Goal: Task Accomplishment & Management: Use online tool/utility

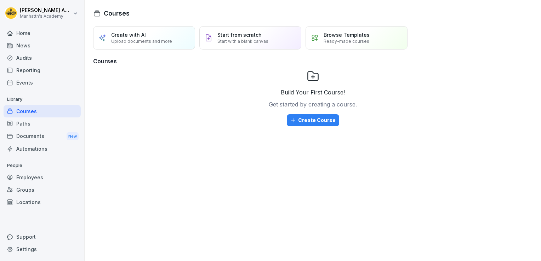
click at [28, 66] on div "Reporting" at bounding box center [42, 70] width 77 height 12
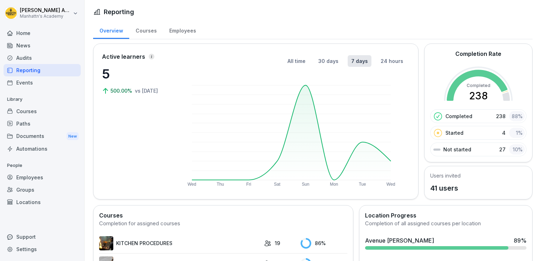
click at [46, 173] on div "Employees" at bounding box center [42, 177] width 77 height 12
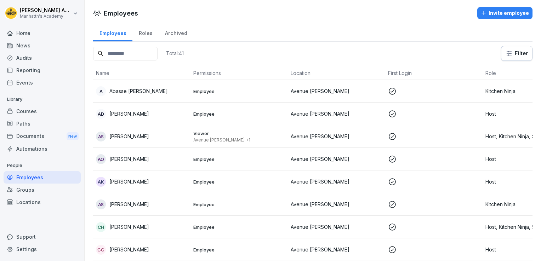
click at [145, 50] on input at bounding box center [125, 54] width 64 height 14
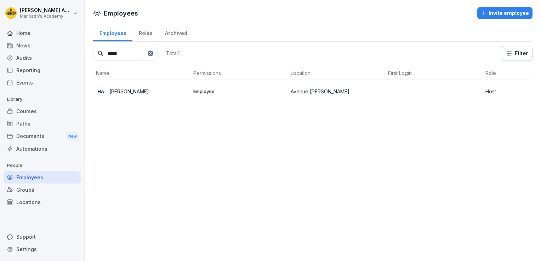
type input "*****"
click at [159, 94] on div "HA [PERSON_NAME]" at bounding box center [142, 91] width 92 height 10
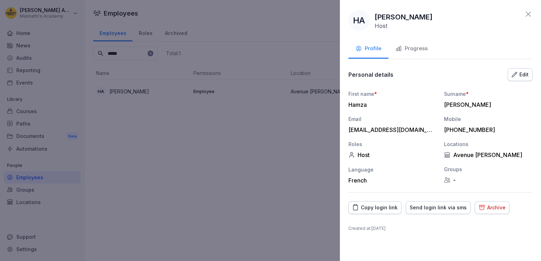
click at [368, 204] on div "Copy login link" at bounding box center [375, 208] width 45 height 8
